Goal: Information Seeking & Learning: Learn about a topic

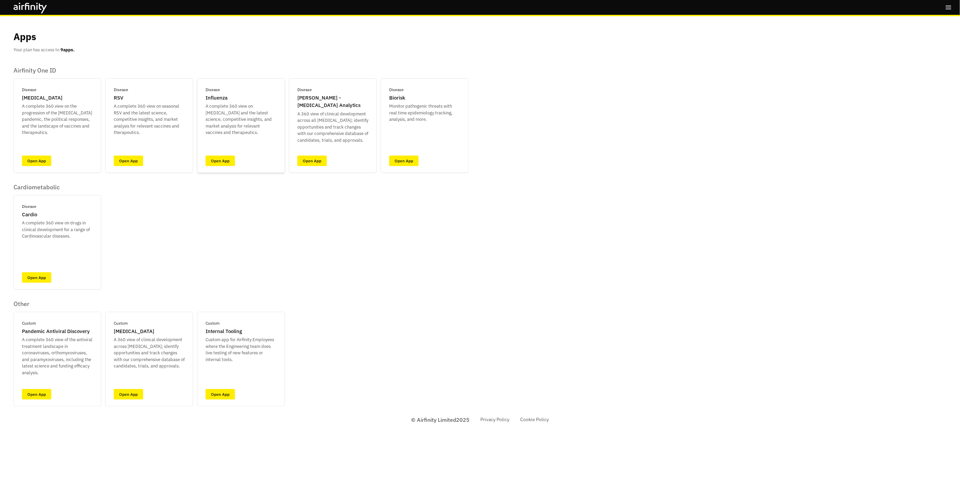
click at [220, 154] on div "Disease Influenza A complete 360 view on seasonal Influenza and the latest scie…" at bounding box center [241, 125] width 88 height 95
click at [222, 164] on link "Open App" at bounding box center [220, 161] width 29 height 10
